Goal: Information Seeking & Learning: Learn about a topic

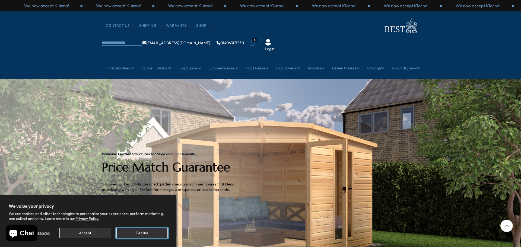
click at [145, 231] on button "Decline" at bounding box center [141, 233] width 51 height 11
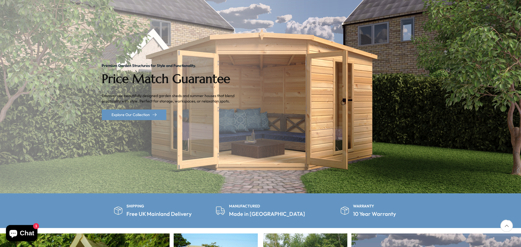
scroll to position [81, 0]
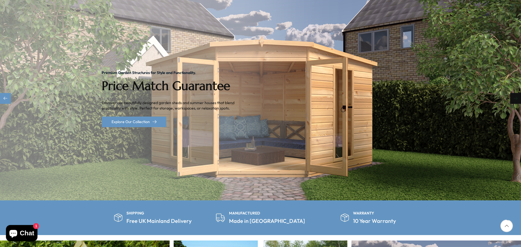
click at [265, 93] on div "Next slide" at bounding box center [515, 98] width 11 height 11
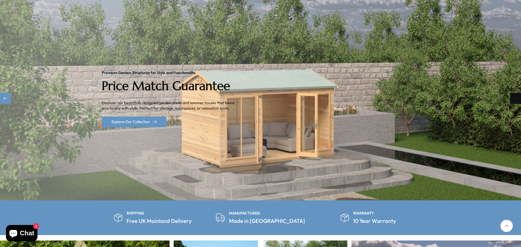
click at [265, 93] on div "Next slide" at bounding box center [515, 98] width 11 height 11
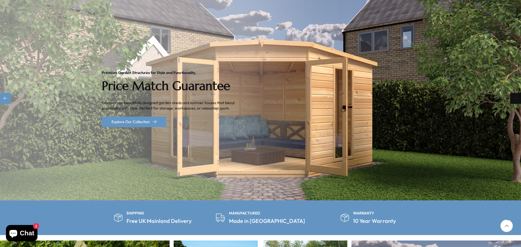
click at [265, 93] on div "Next slide" at bounding box center [515, 98] width 11 height 11
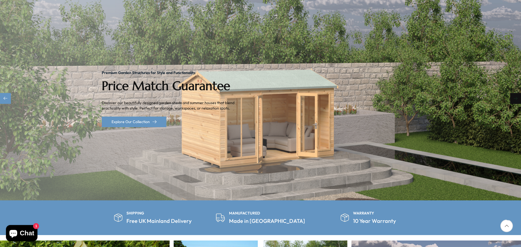
click at [265, 93] on div "Next slide" at bounding box center [515, 98] width 11 height 11
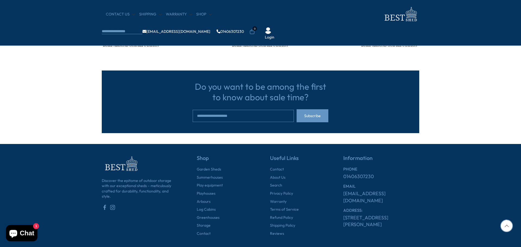
scroll to position [1682, 0]
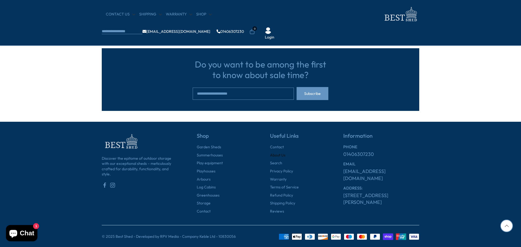
click at [265, 155] on link "About Us" at bounding box center [277, 155] width 15 height 5
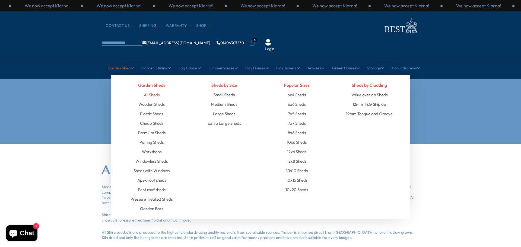
click at [152, 90] on link "All Sheds" at bounding box center [152, 94] width 16 height 9
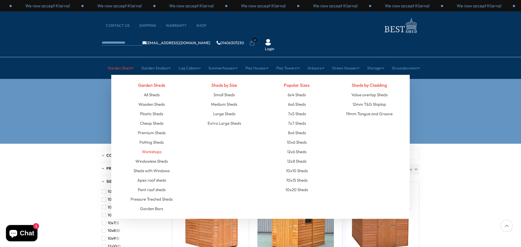
click at [154, 147] on link "Workshops" at bounding box center [152, 151] width 20 height 9
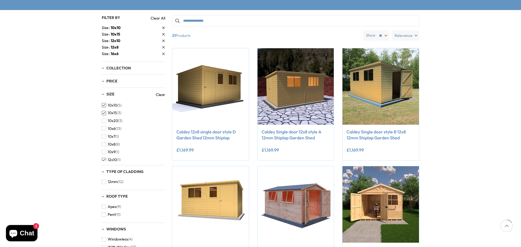
scroll to position [136, 0]
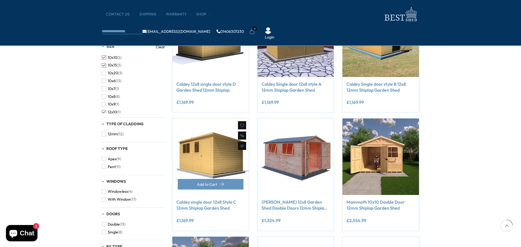
click at [238, 148] on div "Compare Now" at bounding box center [242, 135] width 8 height 29
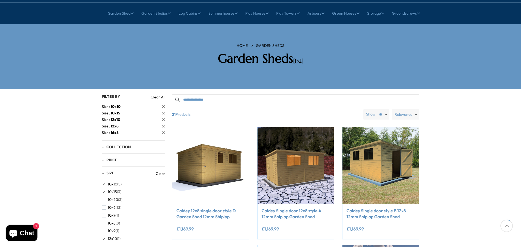
scroll to position [81, 0]
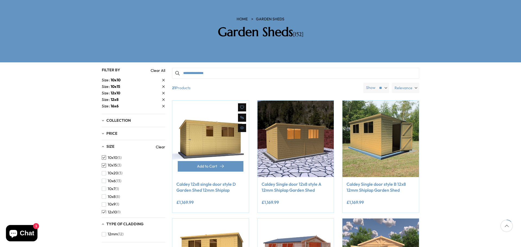
click at [232, 121] on img at bounding box center [210, 139] width 77 height 77
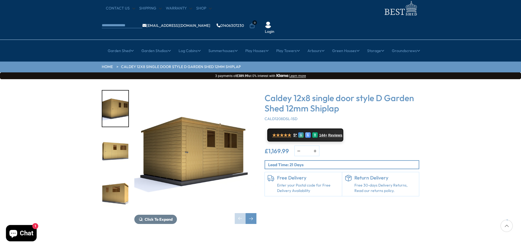
scroll to position [27, 0]
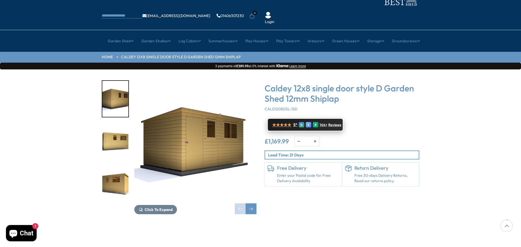
click at [335, 123] on span "Reviews" at bounding box center [334, 125] width 13 height 4
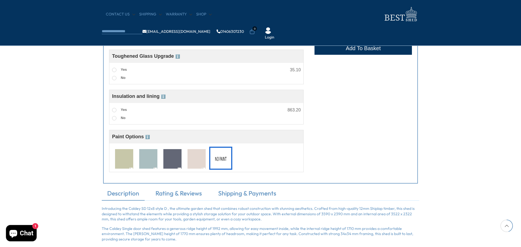
scroll to position [461, 0]
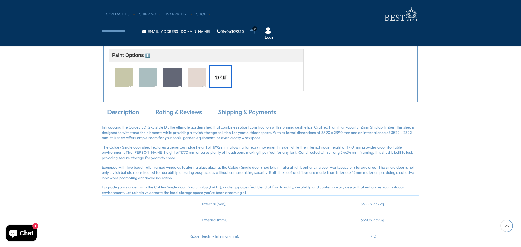
drag, startPoint x: 193, startPoint y: 112, endPoint x: 197, endPoint y: 113, distance: 3.4
click at [193, 112] on link "Rating & Reviews" at bounding box center [178, 113] width 57 height 11
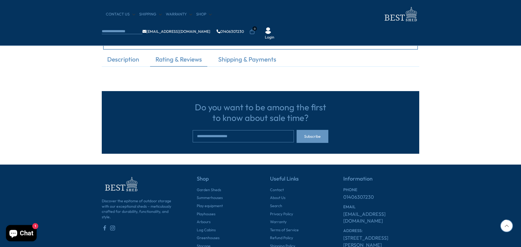
scroll to position [434, 0]
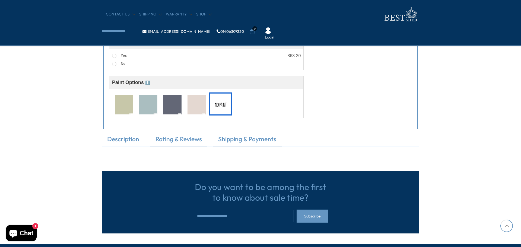
click at [258, 139] on link "Shipping & Payments" at bounding box center [247, 140] width 69 height 11
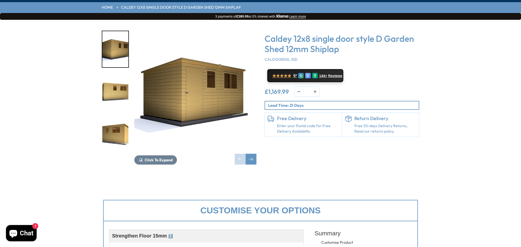
scroll to position [0, 0]
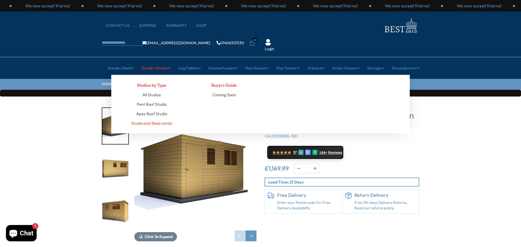
click at [154, 119] on link "Studio and Shed combi" at bounding box center [151, 123] width 41 height 9
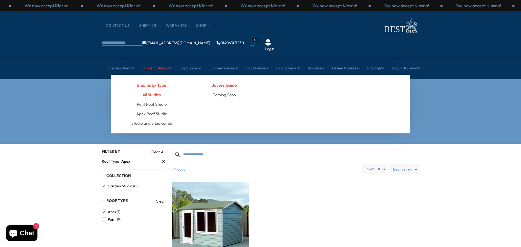
click at [153, 90] on link "All Studios" at bounding box center [151, 94] width 18 height 9
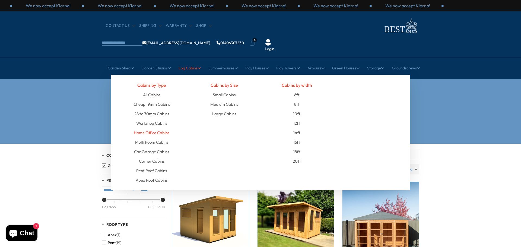
click at [163, 128] on link "Home Office Cabins" at bounding box center [152, 132] width 36 height 9
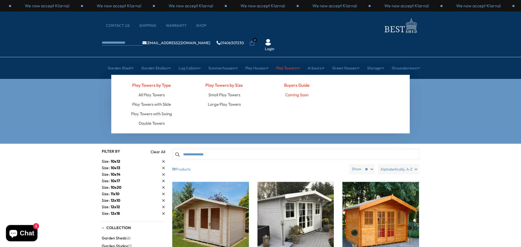
click at [294, 90] on link "Coming Soon" at bounding box center [296, 94] width 23 height 9
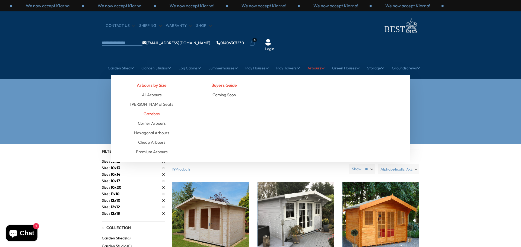
click at [153, 109] on link "Gazebos" at bounding box center [152, 113] width 16 height 9
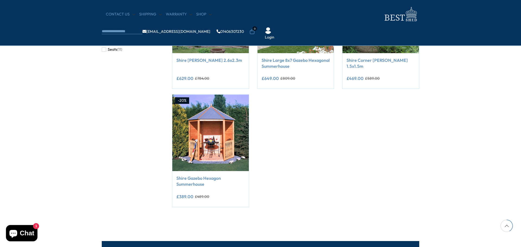
scroll to position [163, 0]
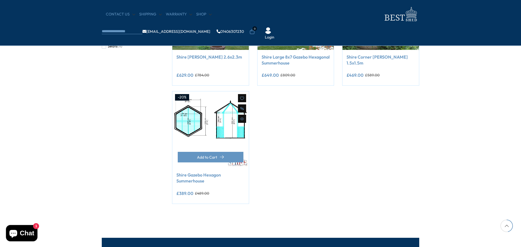
click at [217, 129] on img at bounding box center [210, 129] width 77 height 77
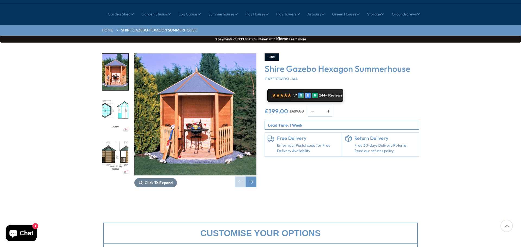
scroll to position [54, 0]
click at [112, 139] on img "3 / 8" at bounding box center [115, 157] width 26 height 36
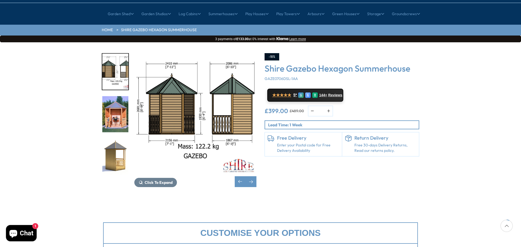
click at [117, 139] on img "5 / 8" at bounding box center [115, 157] width 26 height 36
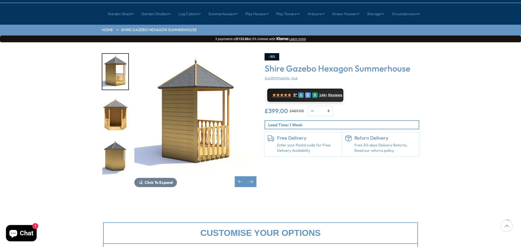
click at [117, 139] on img "7 / 8" at bounding box center [115, 157] width 26 height 36
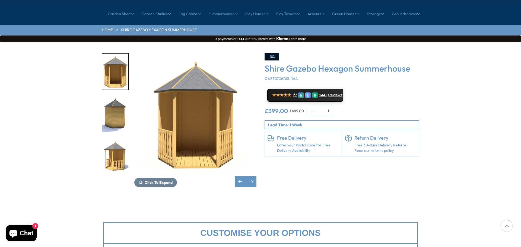
click at [117, 139] on img "8 / 8" at bounding box center [115, 157] width 26 height 36
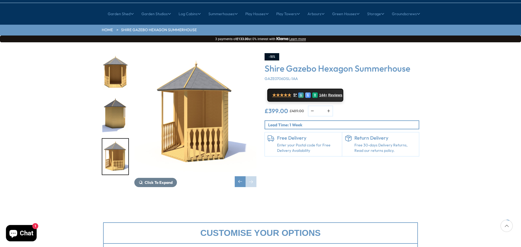
click at [117, 139] on img "8 / 8" at bounding box center [115, 157] width 26 height 36
click at [156, 180] on span "Click To Expand" at bounding box center [159, 182] width 28 height 5
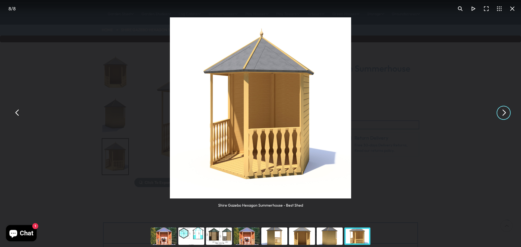
click at [506, 116] on button "You can close this modal content with the ESC key" at bounding box center [503, 112] width 13 height 13
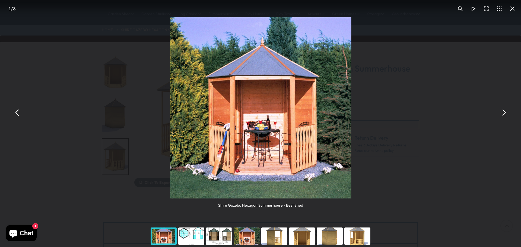
click at [506, 116] on button "You can close this modal content with the ESC key" at bounding box center [503, 112] width 13 height 13
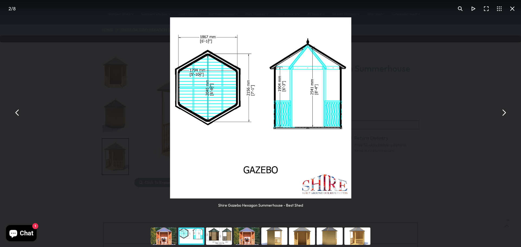
click at [506, 116] on button "You can close this modal content with the ESC key" at bounding box center [503, 112] width 13 height 13
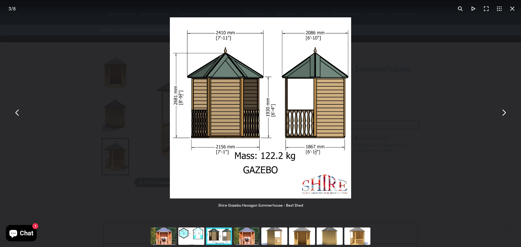
click at [514, 10] on button "You can close this modal content with the ESC key" at bounding box center [512, 8] width 13 height 13
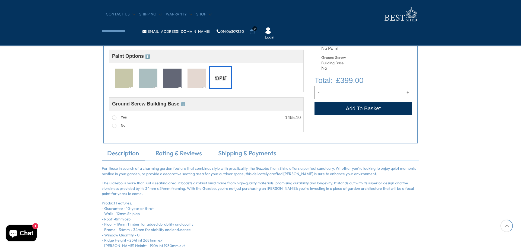
scroll to position [244, 0]
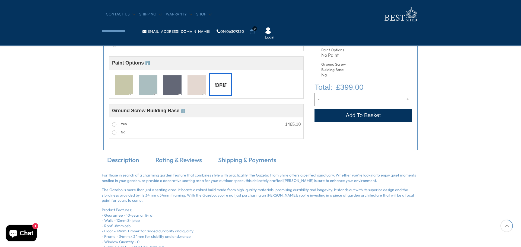
drag, startPoint x: 186, startPoint y: 159, endPoint x: 189, endPoint y: 161, distance: 3.3
click at [186, 159] on link "Rating & Reviews" at bounding box center [178, 161] width 57 height 11
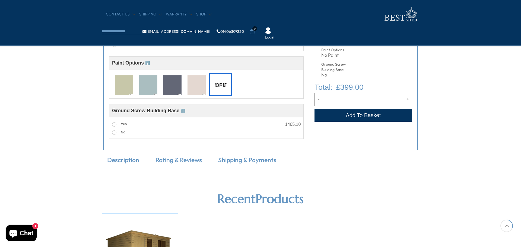
click at [244, 163] on link "Shipping & Payments" at bounding box center [247, 161] width 69 height 11
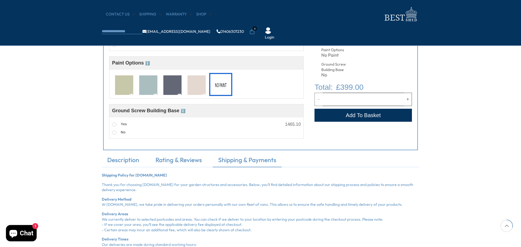
click at [236, 160] on link "Shipping & Payments" at bounding box center [247, 161] width 69 height 11
click at [177, 159] on link "Rating & Reviews" at bounding box center [178, 161] width 57 height 11
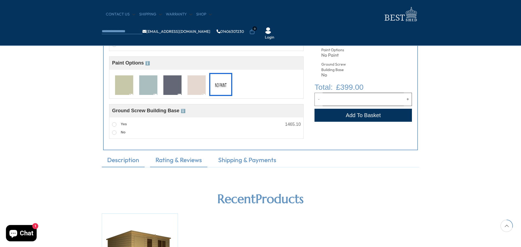
click at [122, 160] on link "Description" at bounding box center [123, 161] width 43 height 11
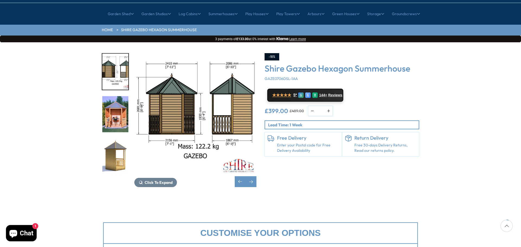
scroll to position [0, 0]
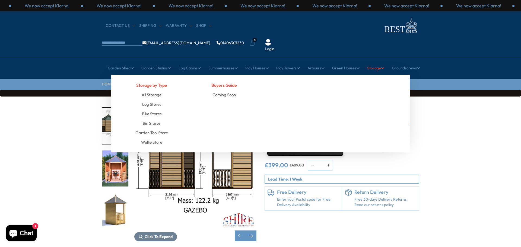
click at [377, 61] on link "Storage" at bounding box center [375, 68] width 17 height 14
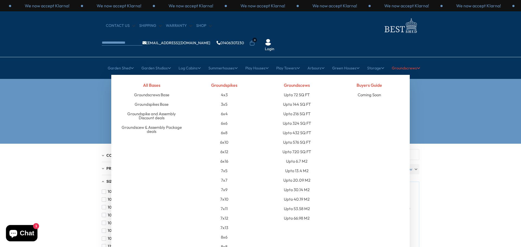
click at [407, 61] on link "Groundscrews" at bounding box center [406, 68] width 28 height 14
click at [419, 66] on icon at bounding box center [418, 68] width 3 height 4
click at [160, 90] on link "Groundscrews Base" at bounding box center [151, 94] width 35 height 9
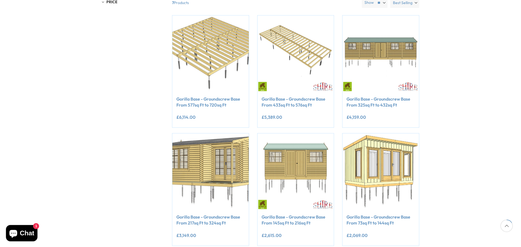
scroll to position [81, 0]
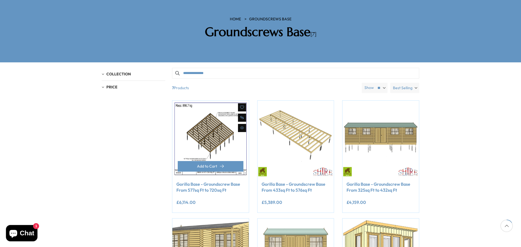
click at [221, 111] on img at bounding box center [210, 139] width 77 height 77
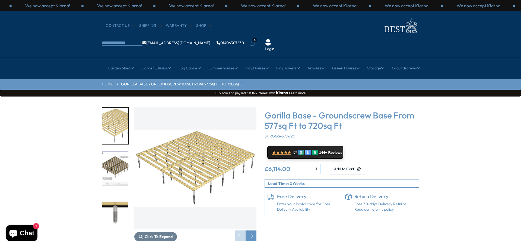
click at [381, 29] on img at bounding box center [400, 26] width 38 height 18
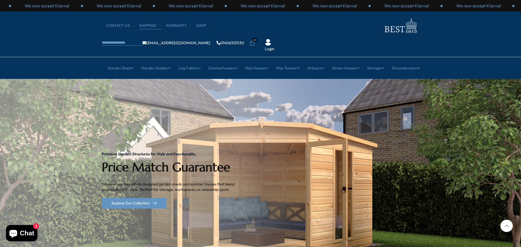
click at [145, 26] on link "Shipping" at bounding box center [150, 25] width 23 height 5
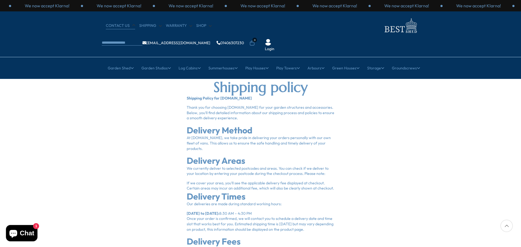
click at [118, 23] on link "CONTACT US" at bounding box center [120, 25] width 29 height 5
